Goal: Task Accomplishment & Management: Use online tool/utility

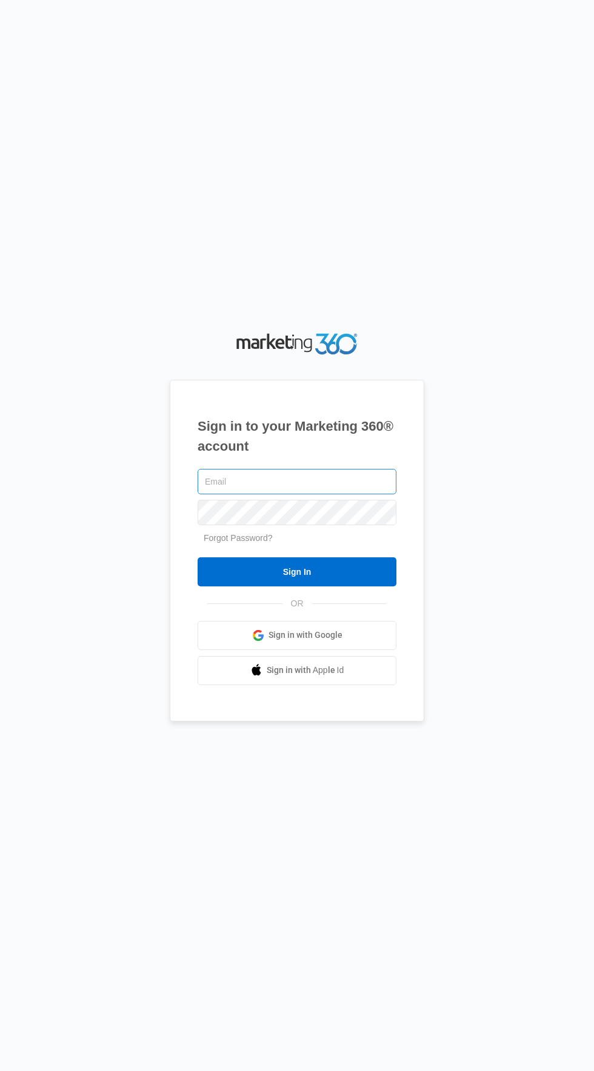
click at [347, 494] on input "text" at bounding box center [296, 481] width 199 height 25
type input "[EMAIL_ADDRESS][DOMAIN_NAME]"
click at [197, 557] on input "Sign In" at bounding box center [296, 571] width 199 height 29
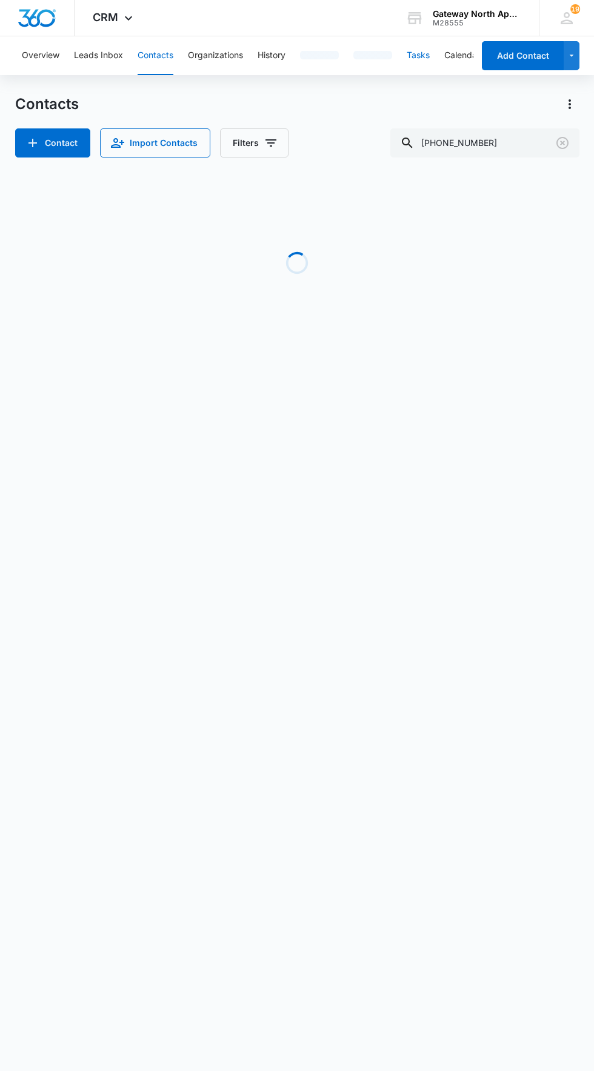
click at [425, 73] on button "Tasks" at bounding box center [418, 55] width 23 height 39
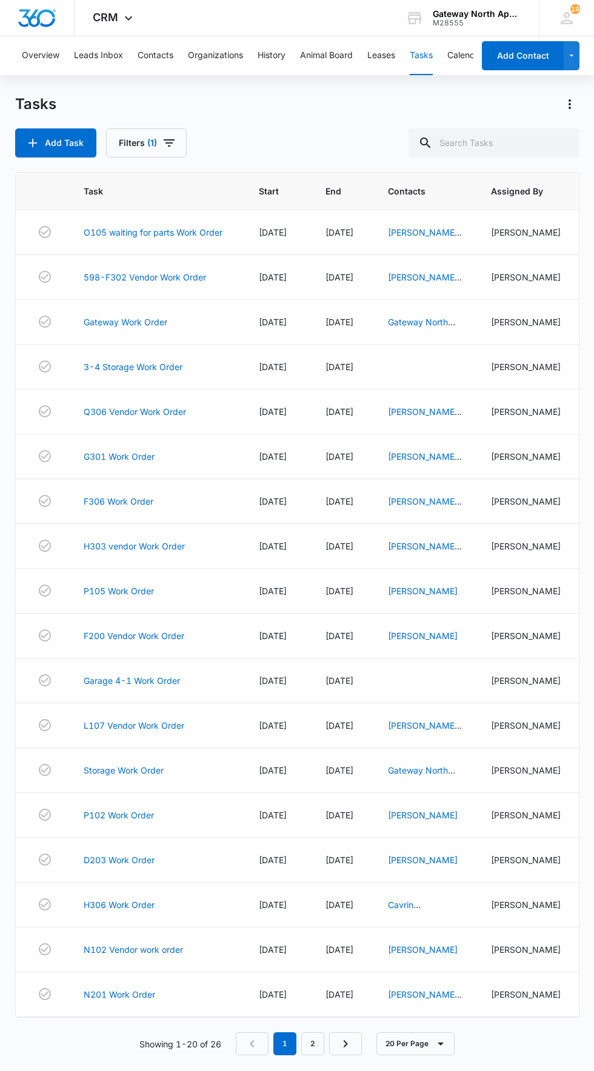
scroll to position [16, 0]
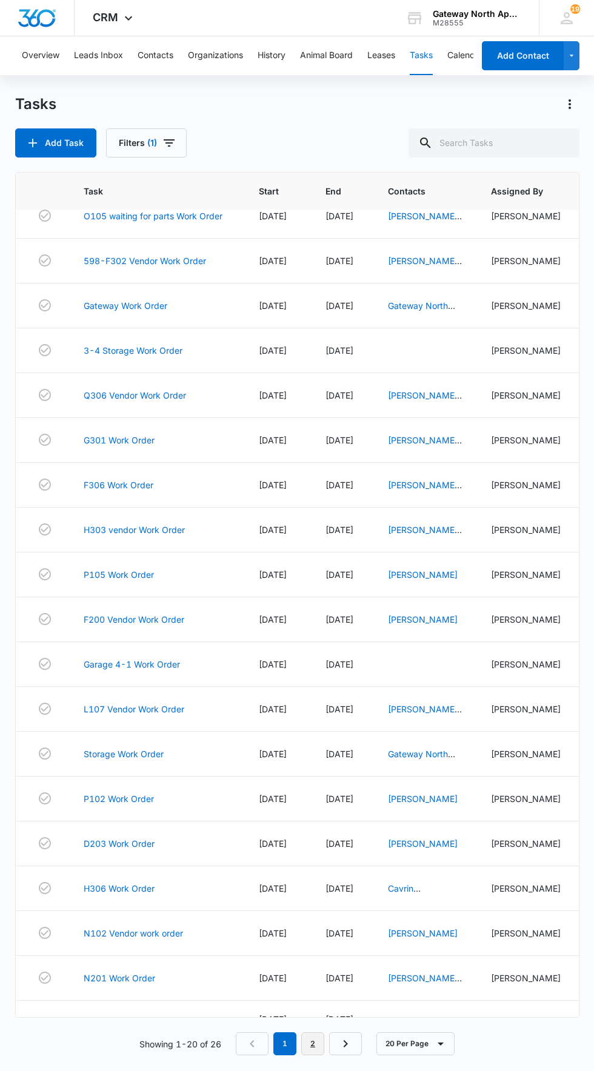
click at [313, 1055] on link "2" at bounding box center [312, 1043] width 23 height 23
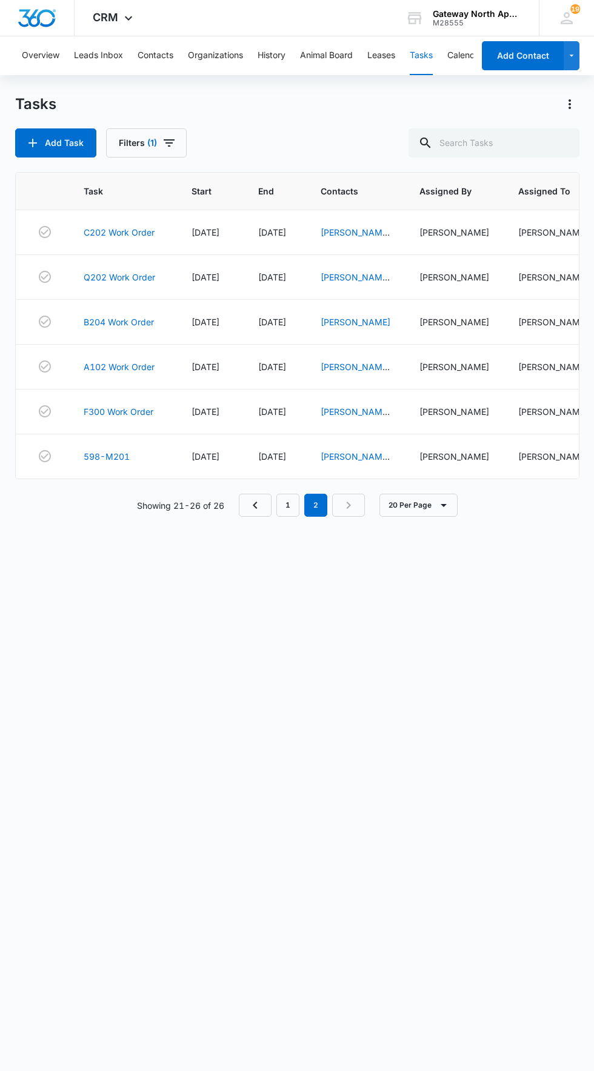
scroll to position [0, 0]
click at [110, 463] on link "598-M201" at bounding box center [107, 456] width 46 height 13
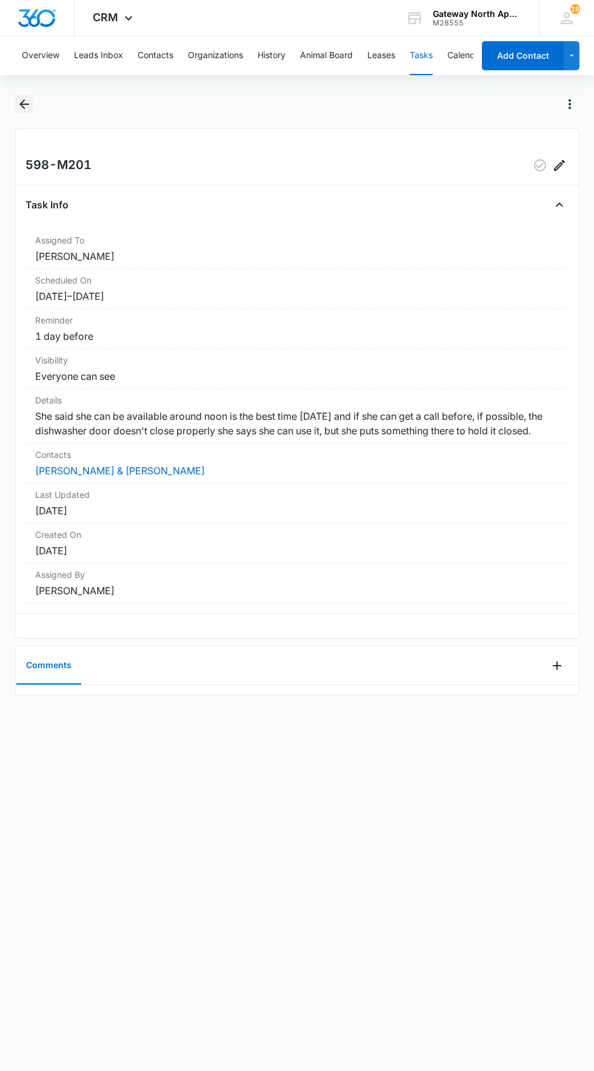
click at [25, 104] on icon "Back" at bounding box center [24, 104] width 10 height 10
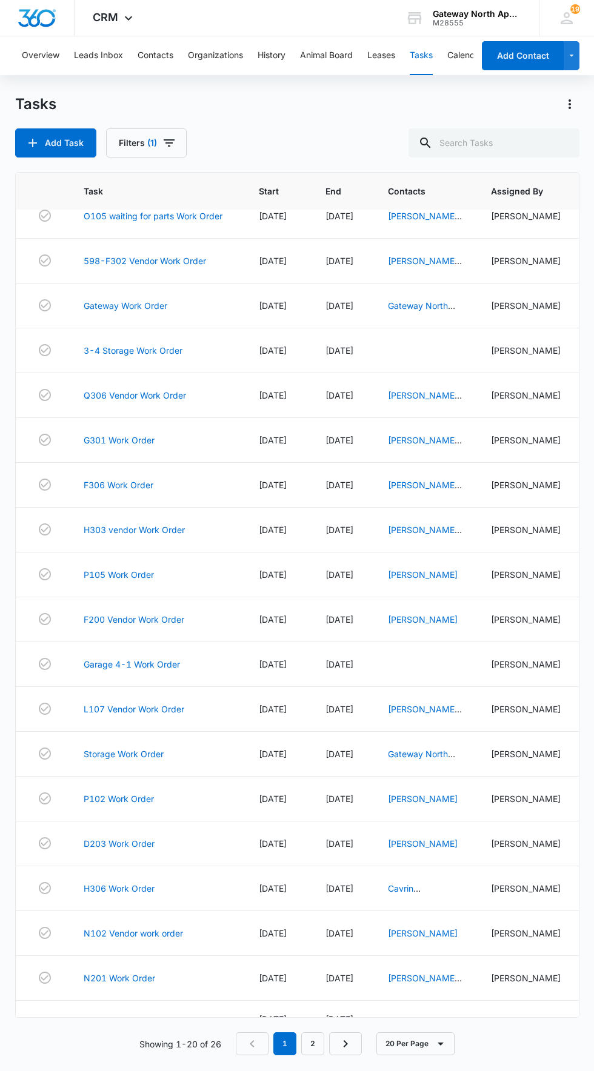
scroll to position [86, 0]
click at [314, 1049] on link "2" at bounding box center [312, 1043] width 23 height 23
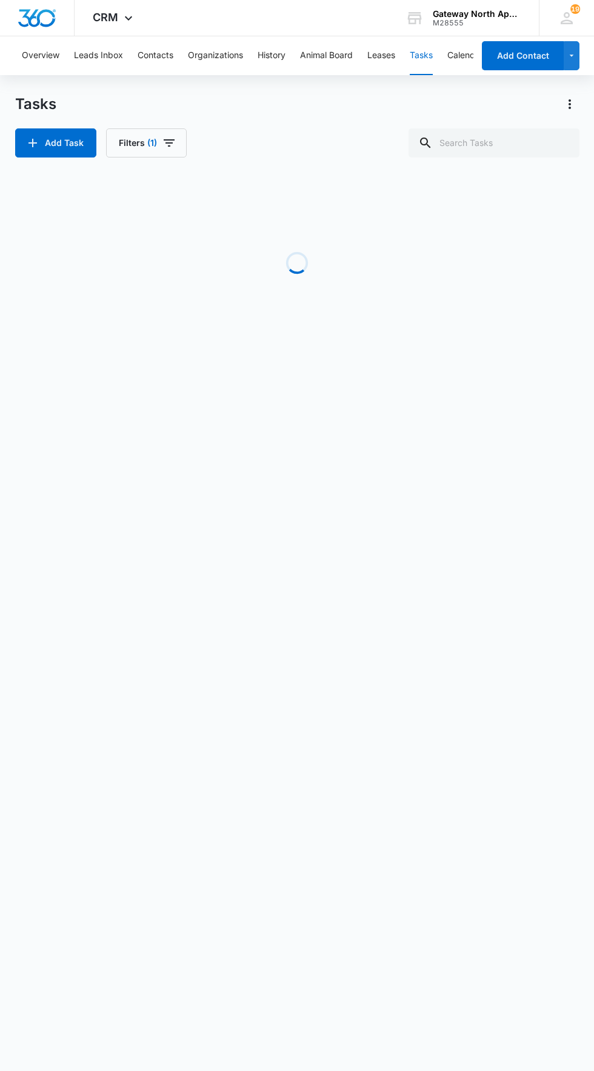
scroll to position [0, 0]
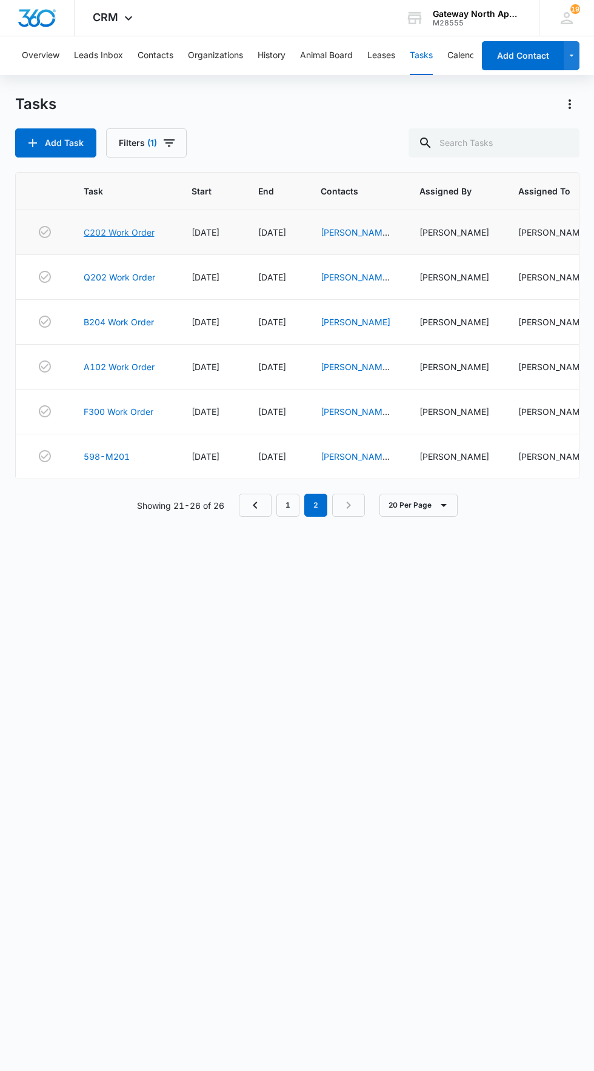
click at [119, 226] on link "C202 Work Order" at bounding box center [119, 232] width 71 height 13
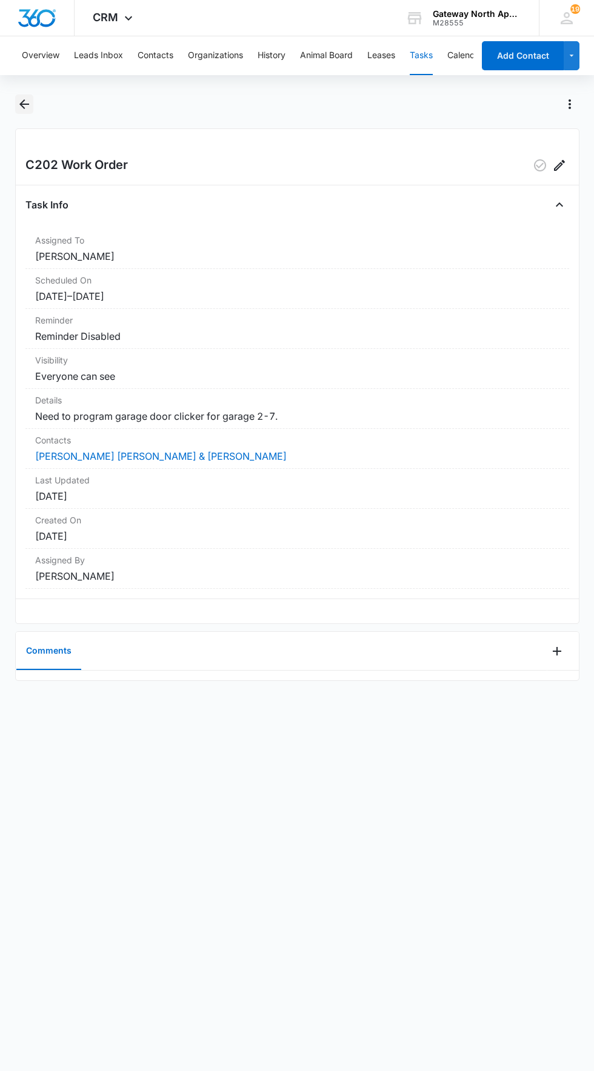
click at [23, 104] on icon "Back" at bounding box center [24, 104] width 10 height 10
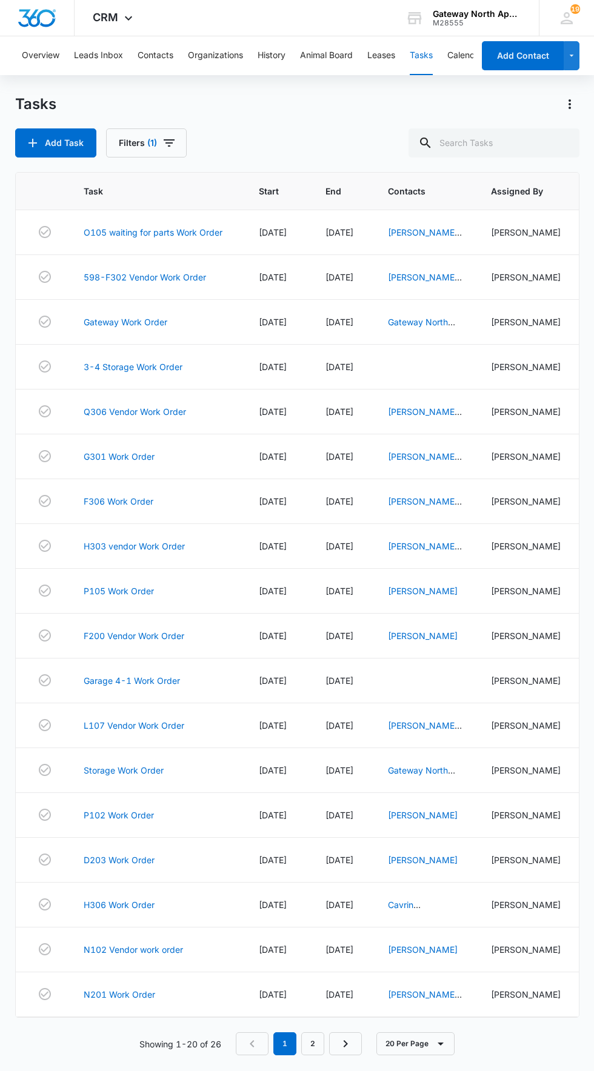
scroll to position [16, 0]
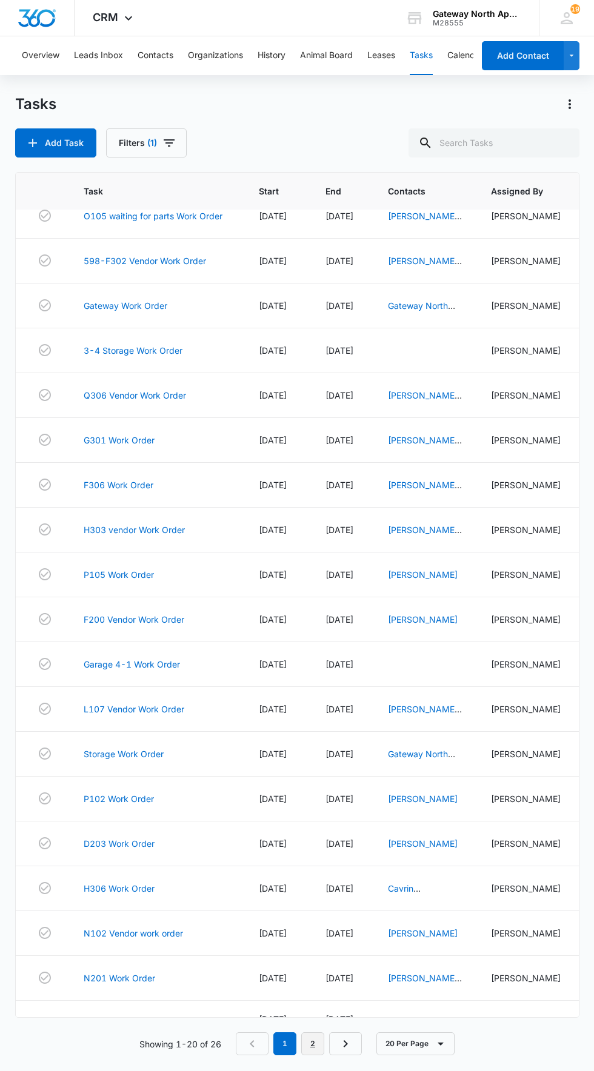
click at [314, 1055] on link "2" at bounding box center [312, 1043] width 23 height 23
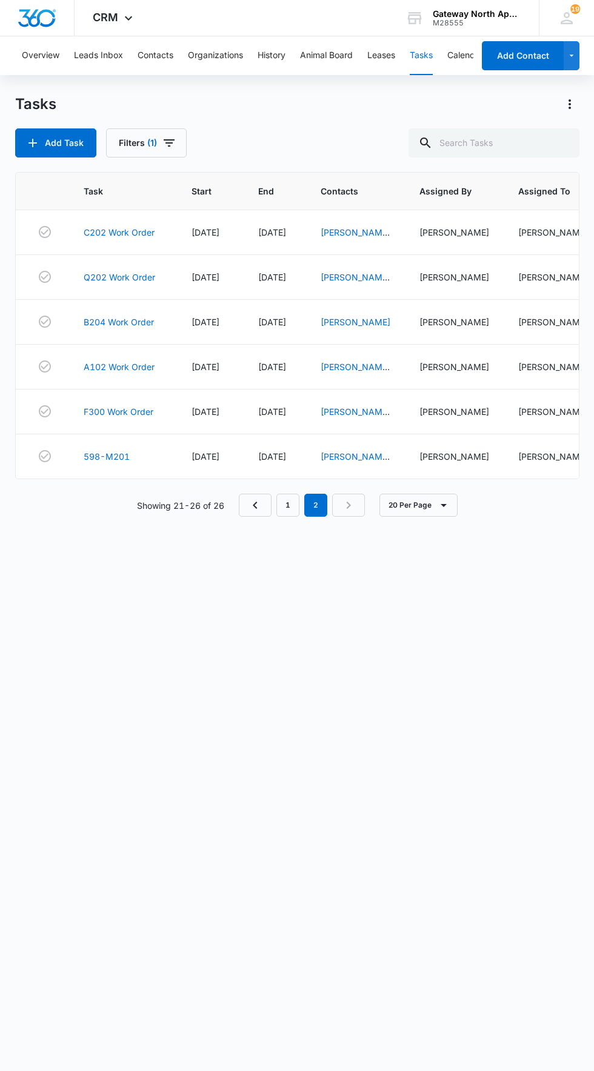
scroll to position [0, 0]
click at [102, 284] on link "Q202 Work Order" at bounding box center [119, 277] width 71 height 13
